Goal: Transaction & Acquisition: Purchase product/service

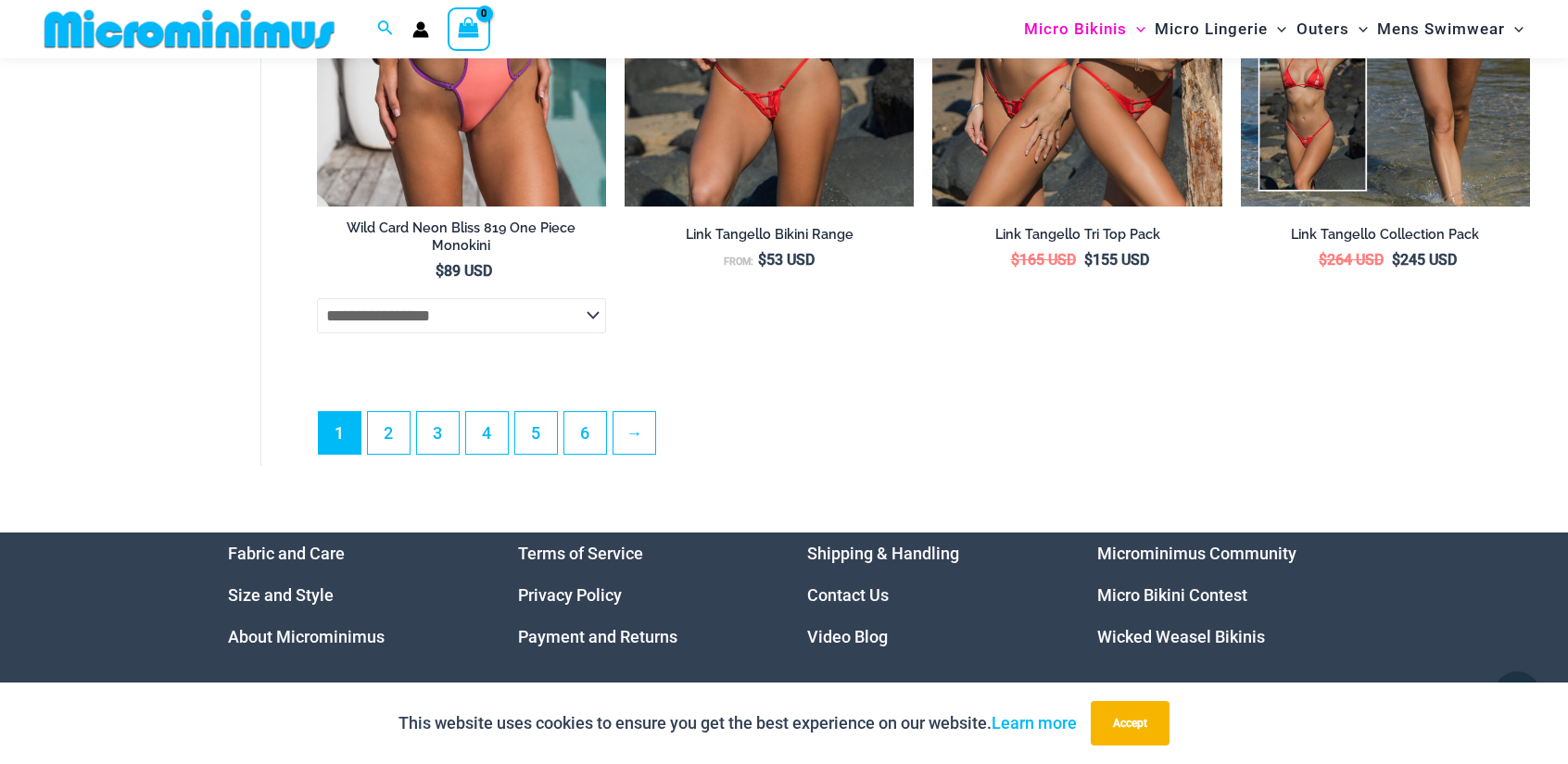
scroll to position [5175, 0]
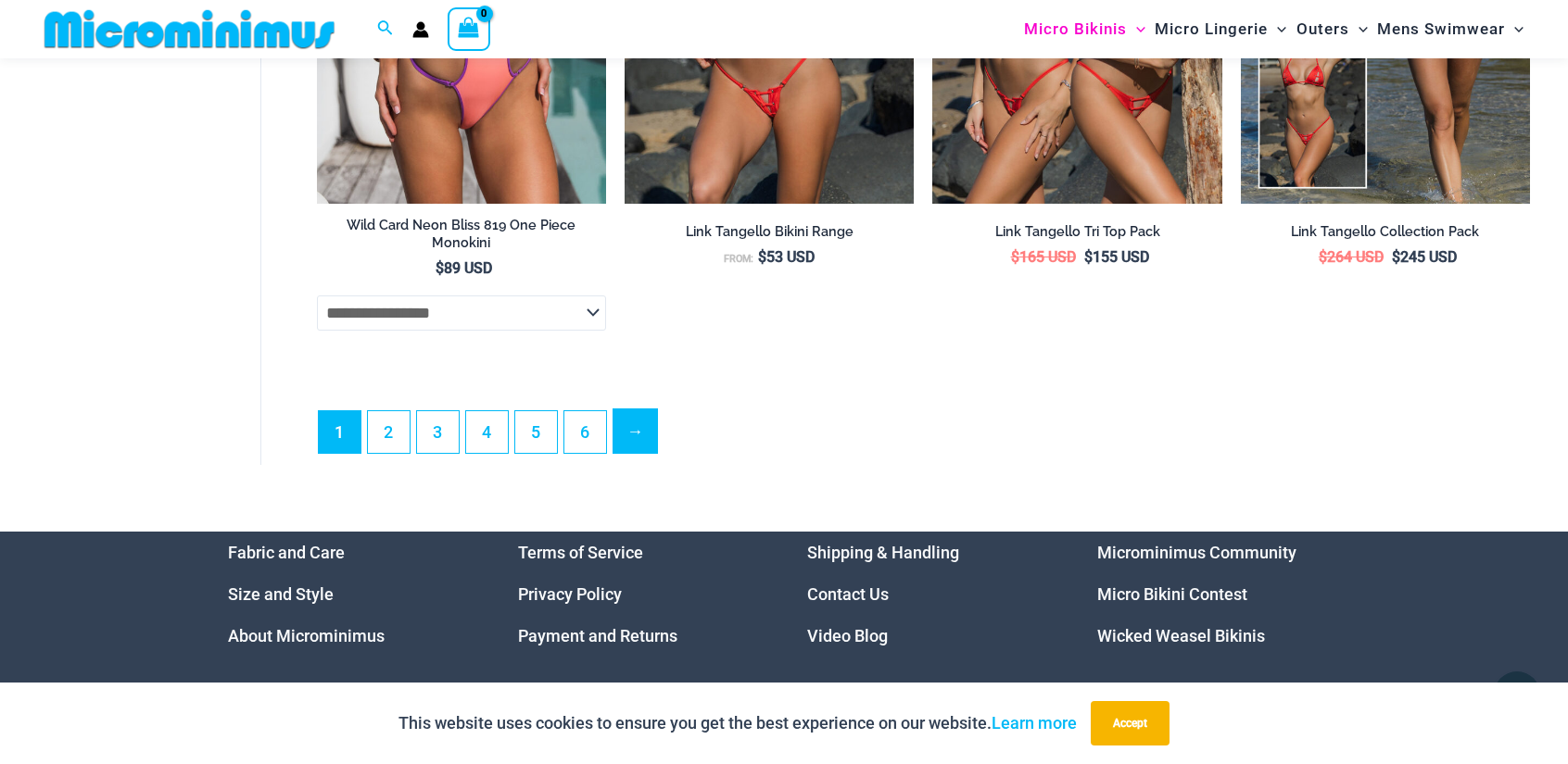
click at [635, 442] on link "→" at bounding box center [635, 431] width 43 height 43
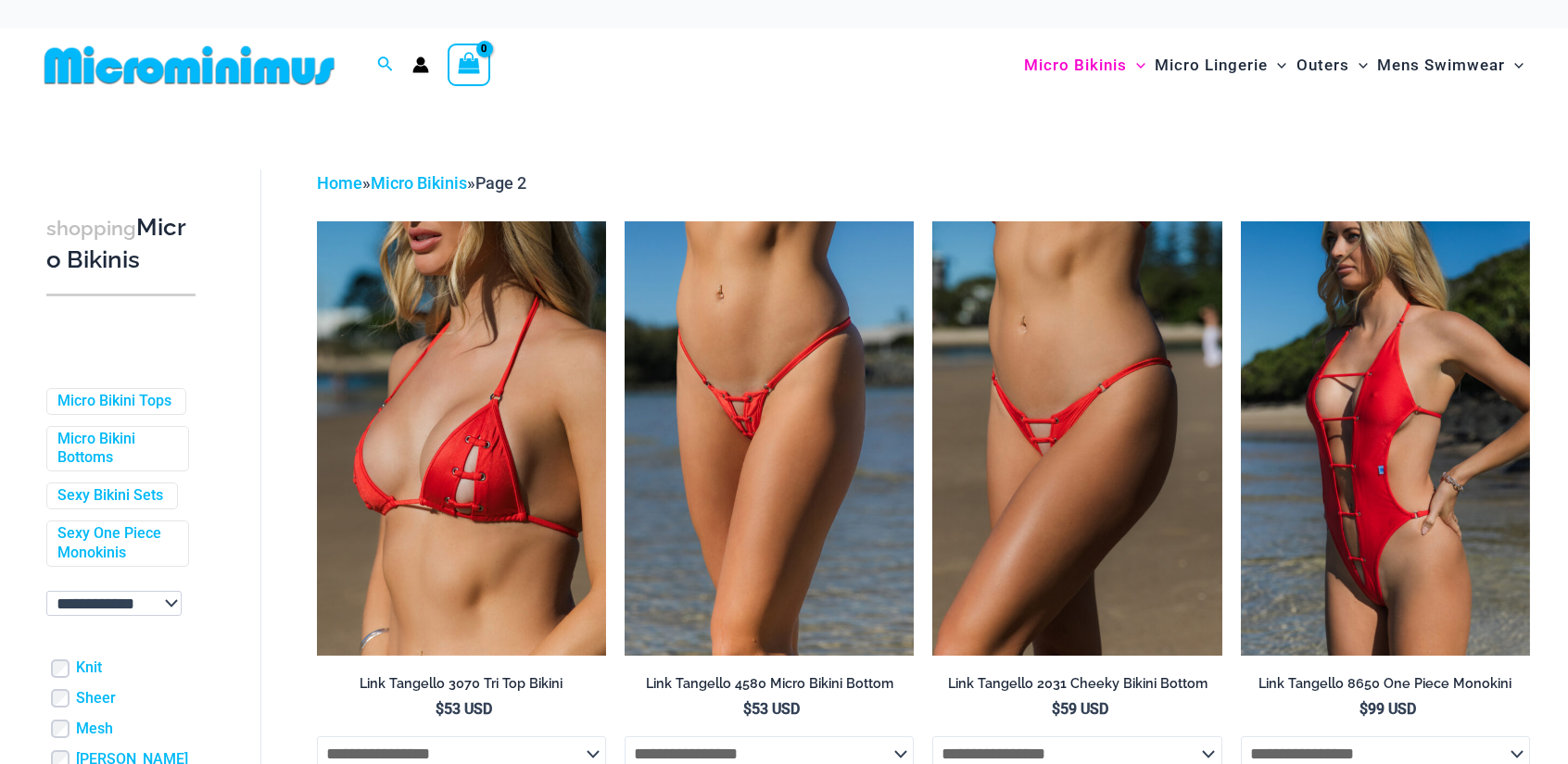
scroll to position [762, 0]
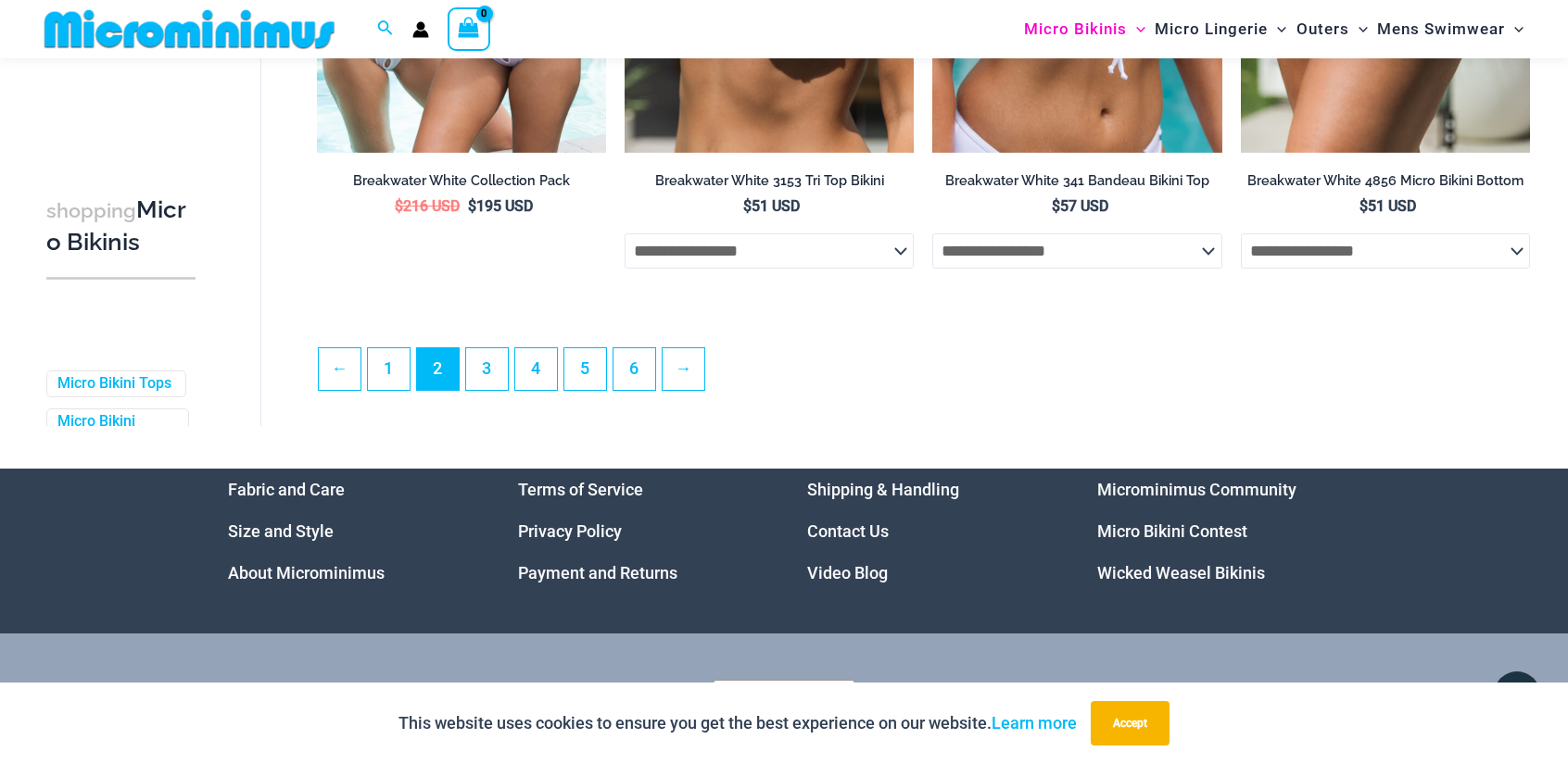
scroll to position [4955, 0]
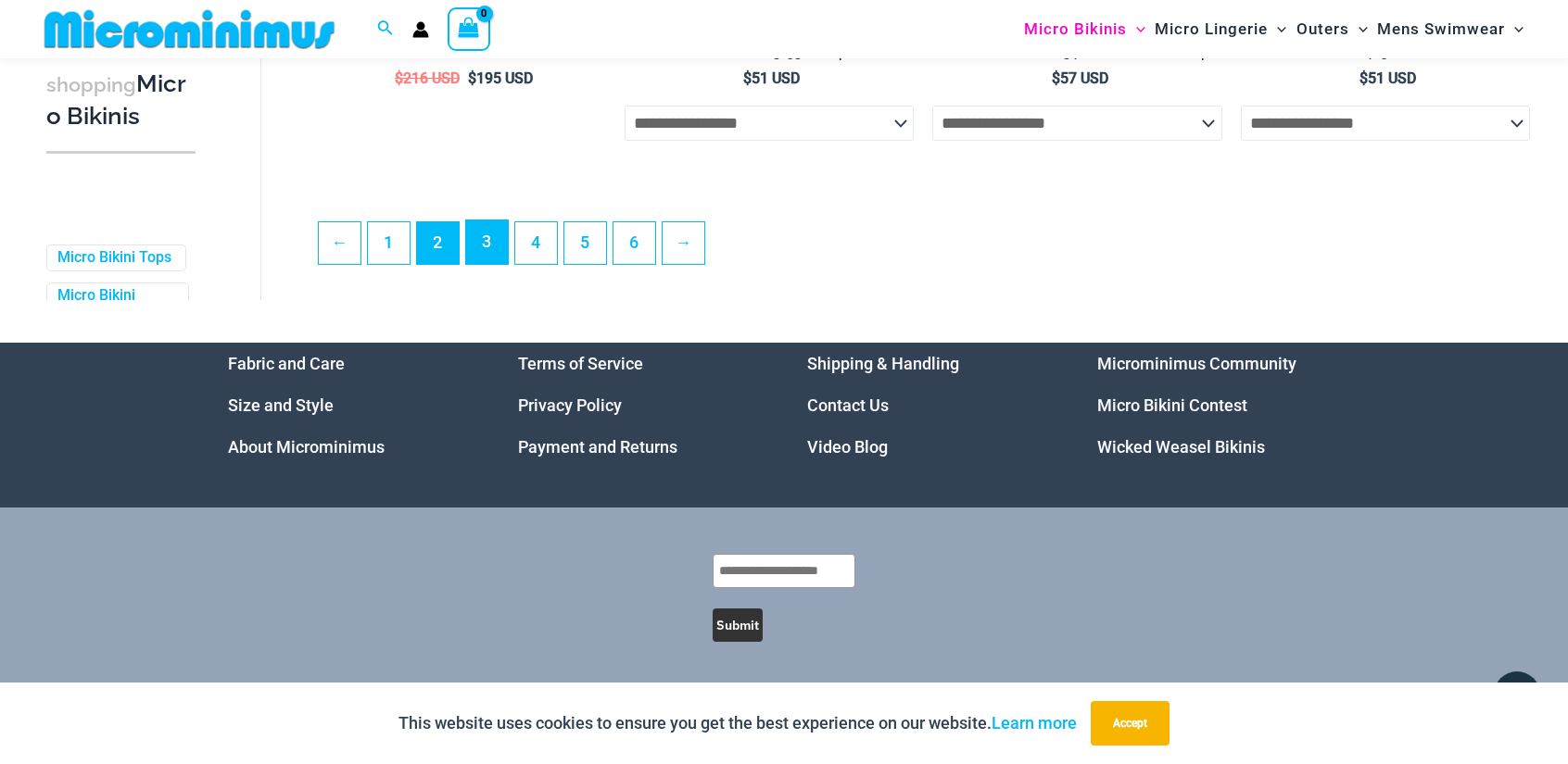
click at [477, 238] on link "3" at bounding box center [488, 241] width 42 height 43
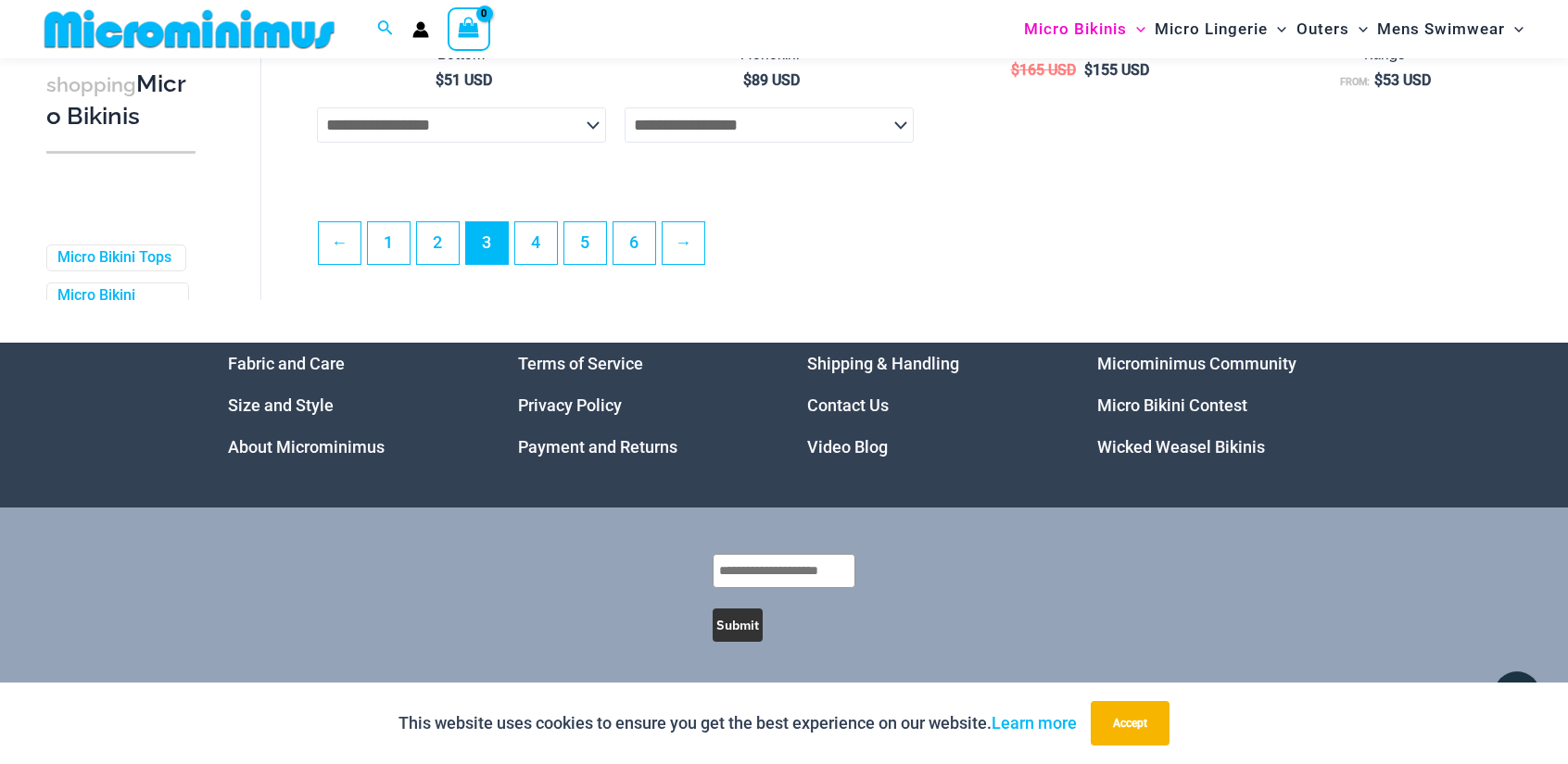
scroll to position [4965, 0]
